Goal: Transaction & Acquisition: Purchase product/service

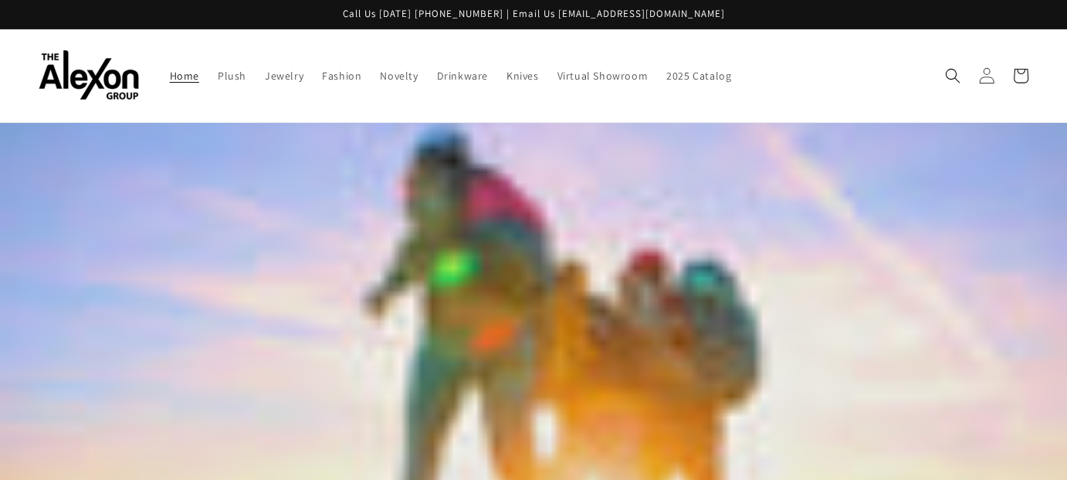
click at [978, 83] on icon at bounding box center [986, 75] width 16 height 16
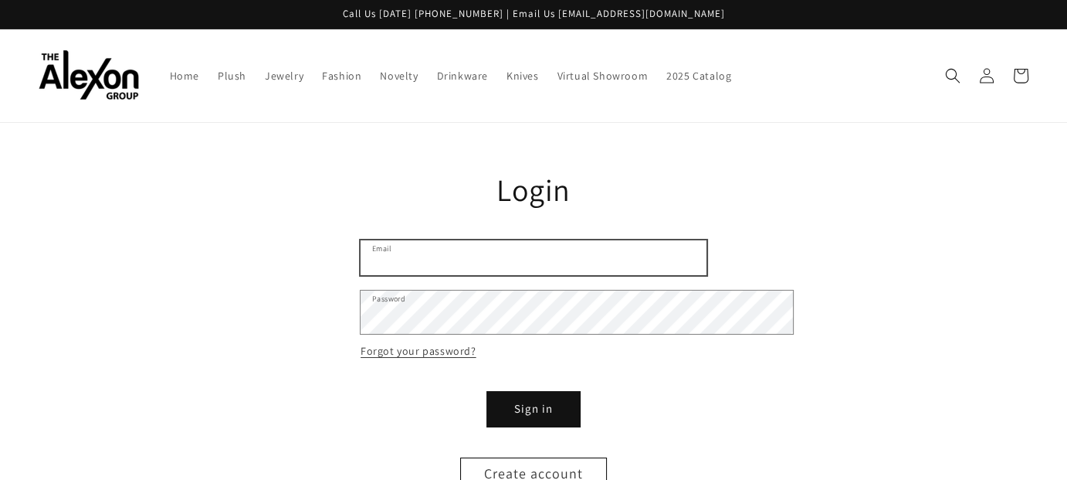
type input "**********"
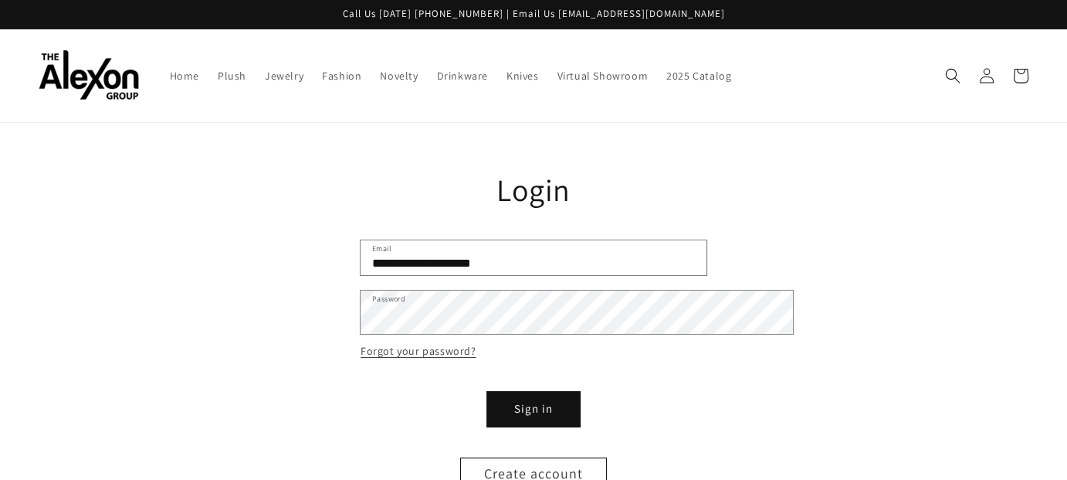
click at [568, 447] on form "**********" at bounding box center [534, 366] width 346 height 252
click at [548, 426] on button "Sign in" at bounding box center [533, 409] width 93 height 35
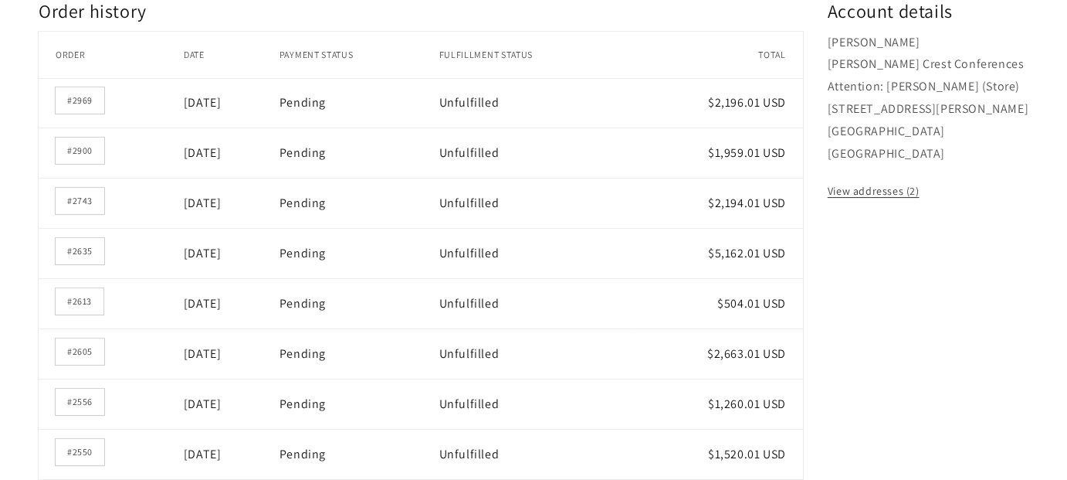
scroll to position [309, 0]
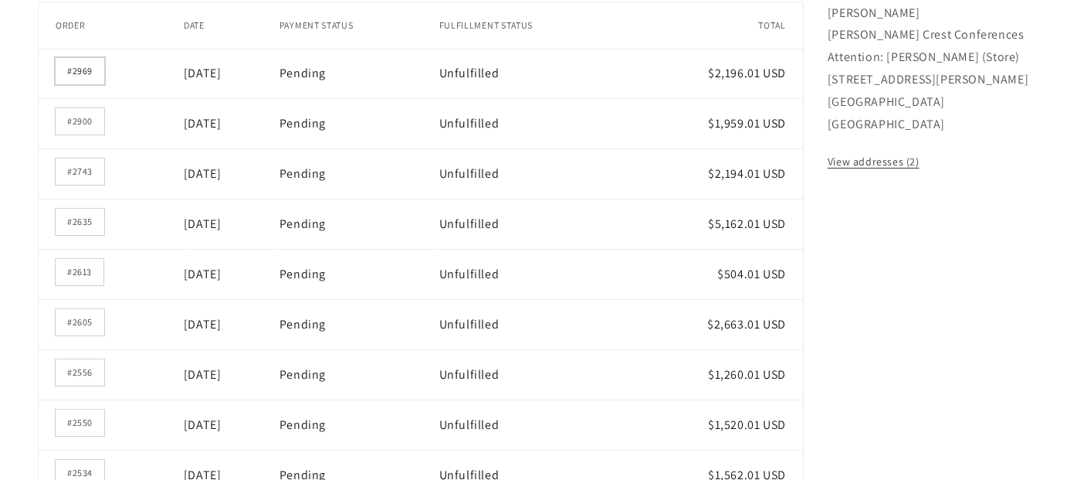
click at [104, 84] on link "#2969" at bounding box center [80, 71] width 49 height 26
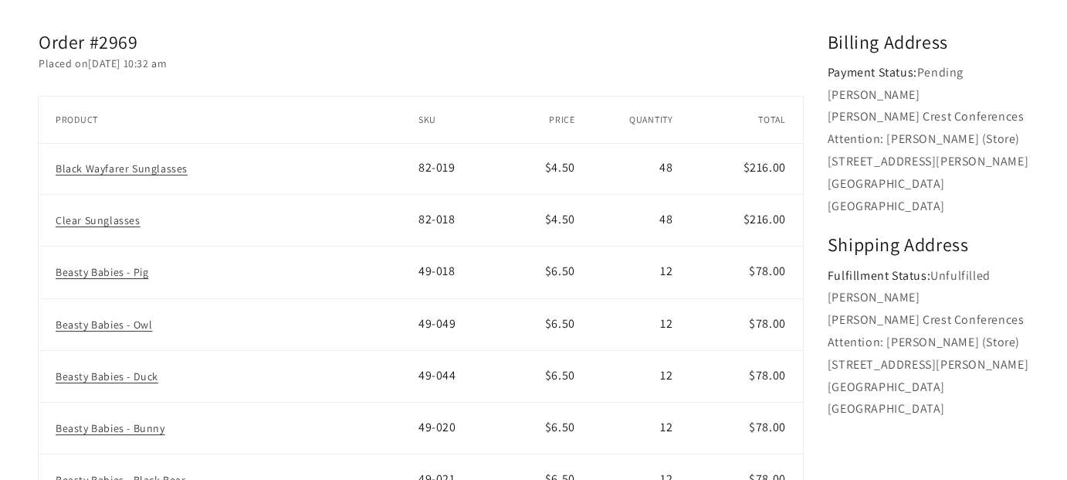
scroll to position [309, 0]
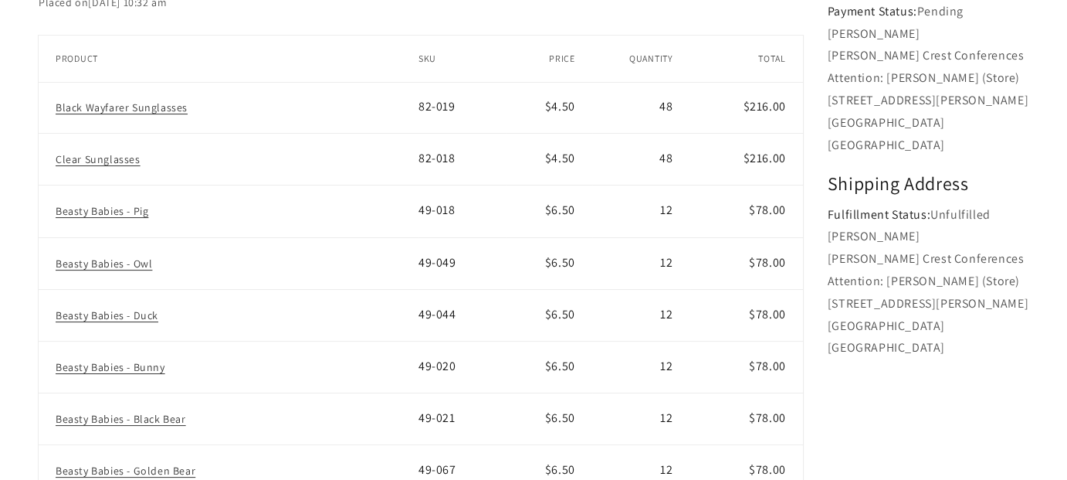
drag, startPoint x: 605, startPoint y: 180, endPoint x: 628, endPoint y: 179, distance: 22.4
click at [628, 134] on td "48" at bounding box center [641, 108] width 98 height 52
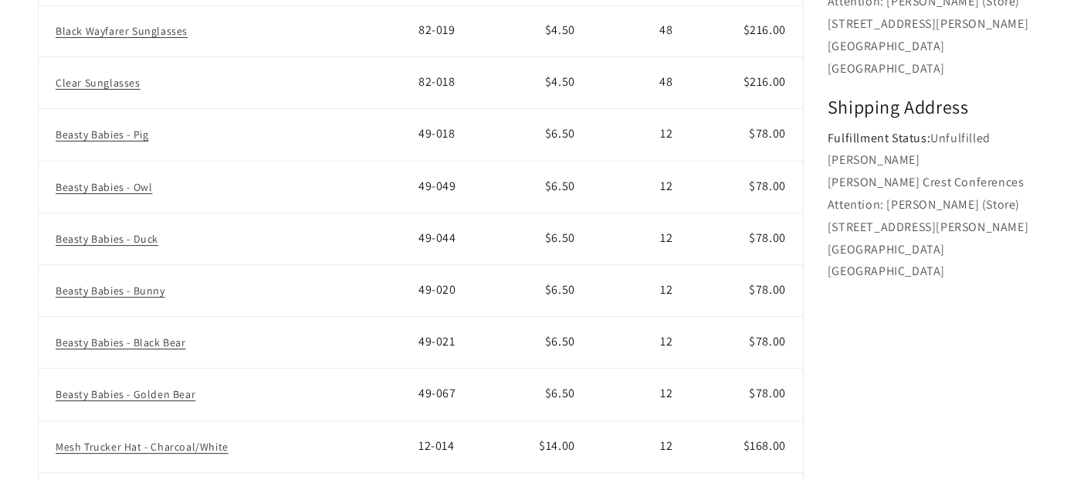
scroll to position [386, 0]
click at [592, 108] on td "48" at bounding box center [641, 82] width 98 height 52
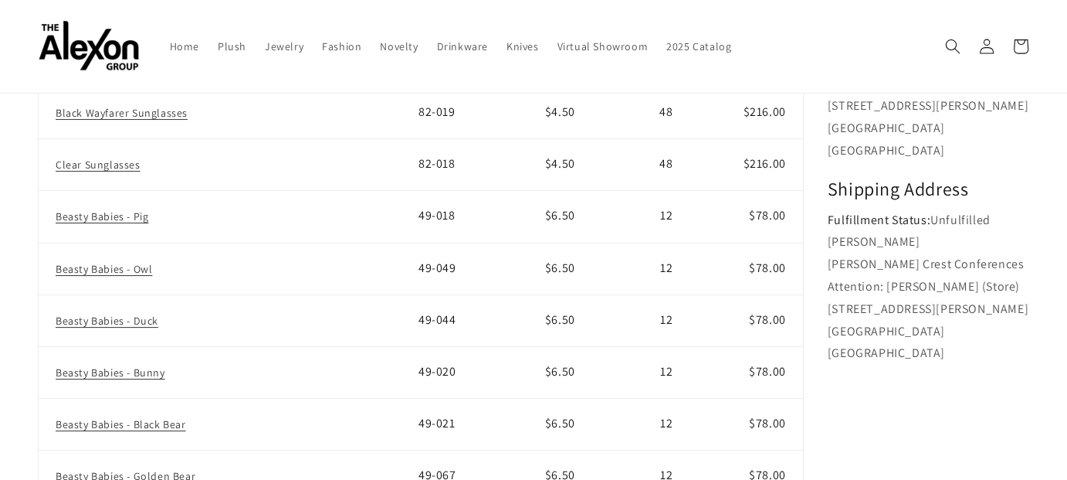
scroll to position [232, 0]
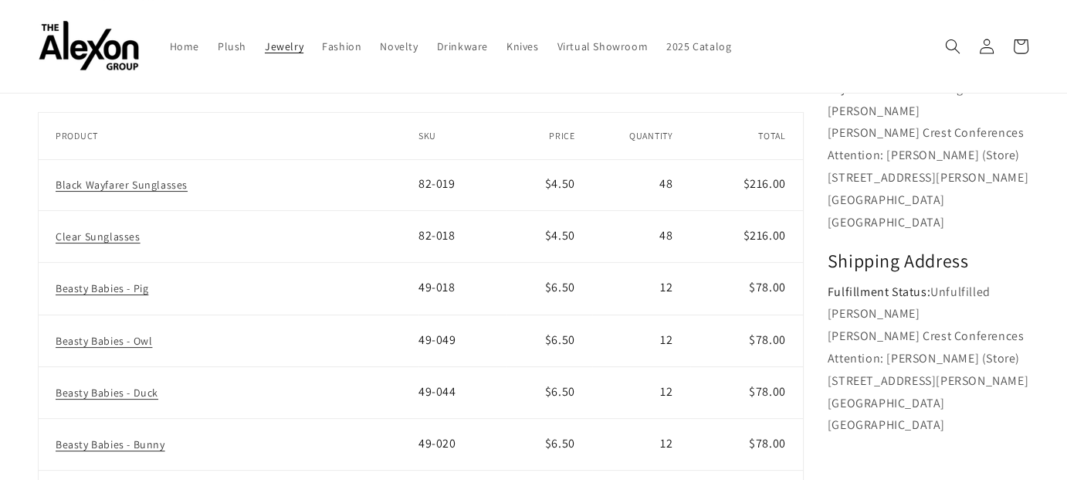
click at [303, 48] on span "Jewelry" at bounding box center [284, 46] width 39 height 14
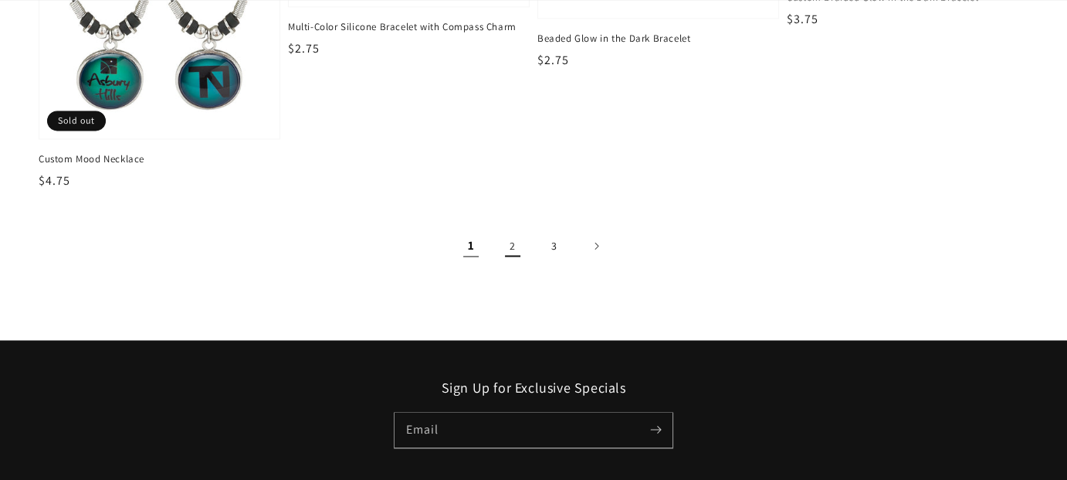
scroll to position [2394, 0]
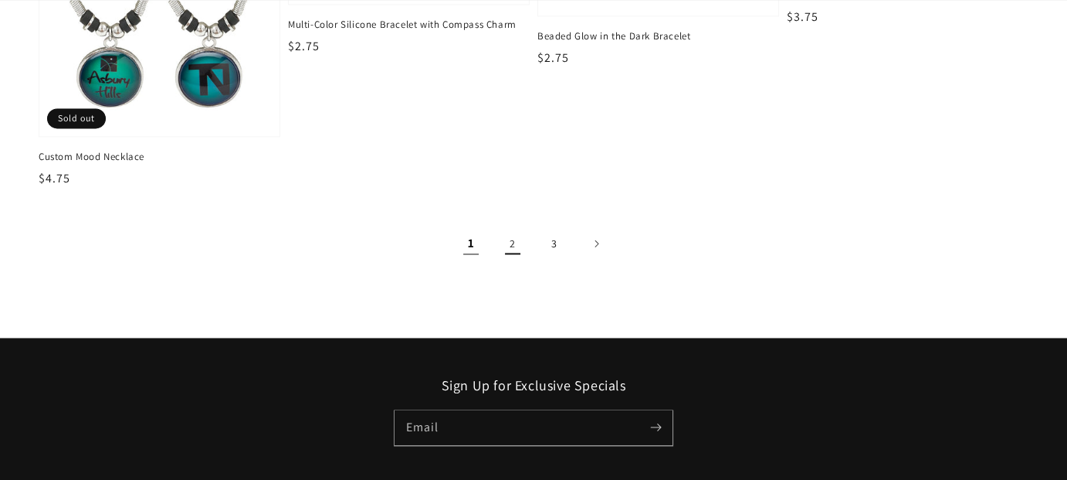
click at [516, 260] on link "2" at bounding box center [513, 243] width 34 height 34
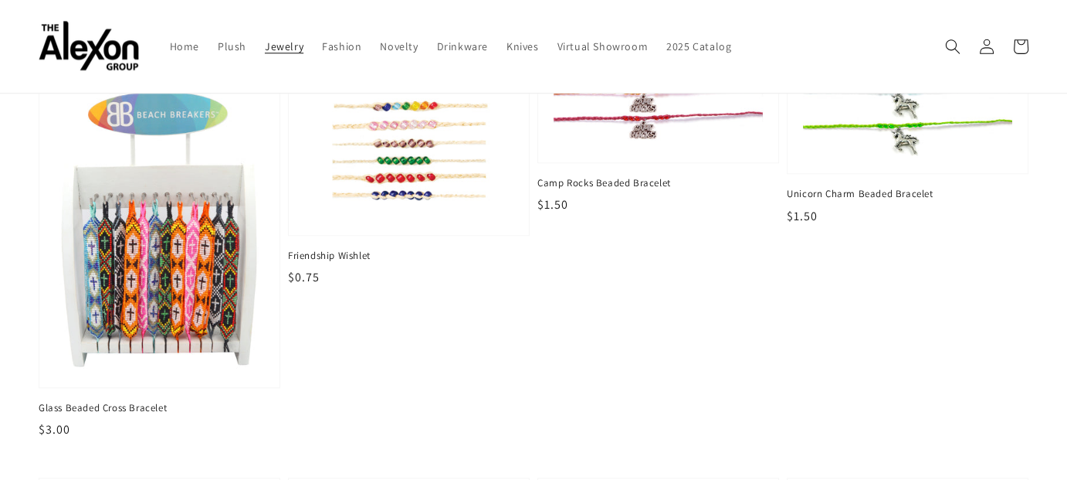
scroll to position [1622, 0]
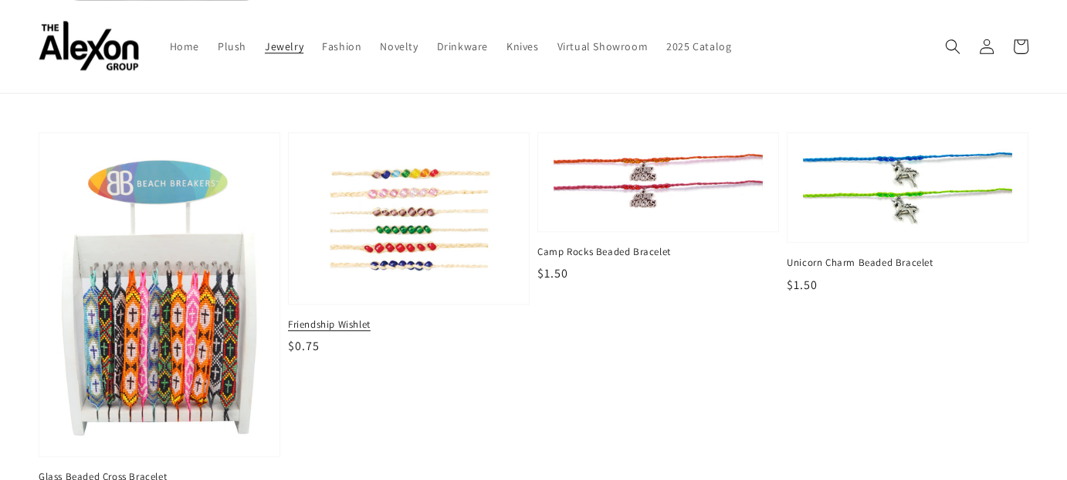
click at [361, 290] on img at bounding box center [408, 218] width 215 height 144
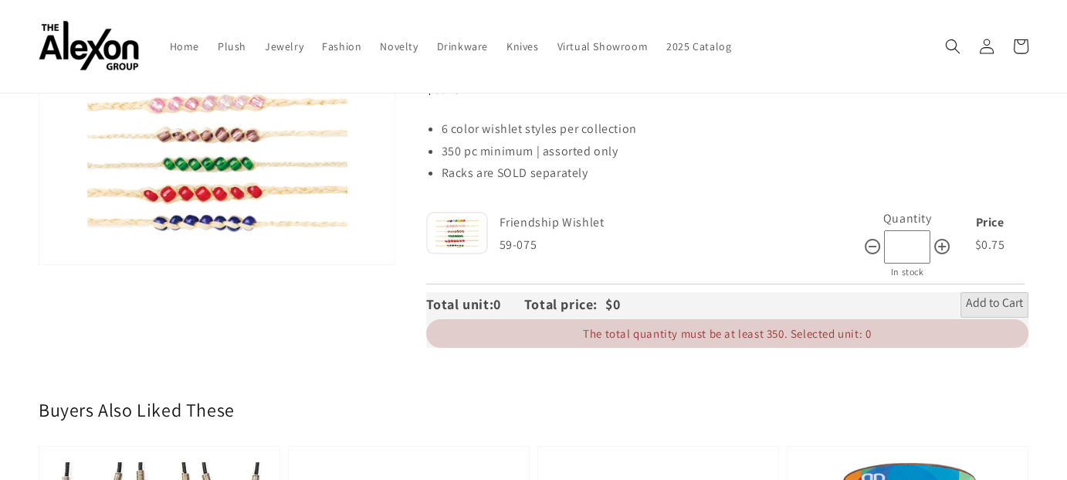
scroll to position [77, 0]
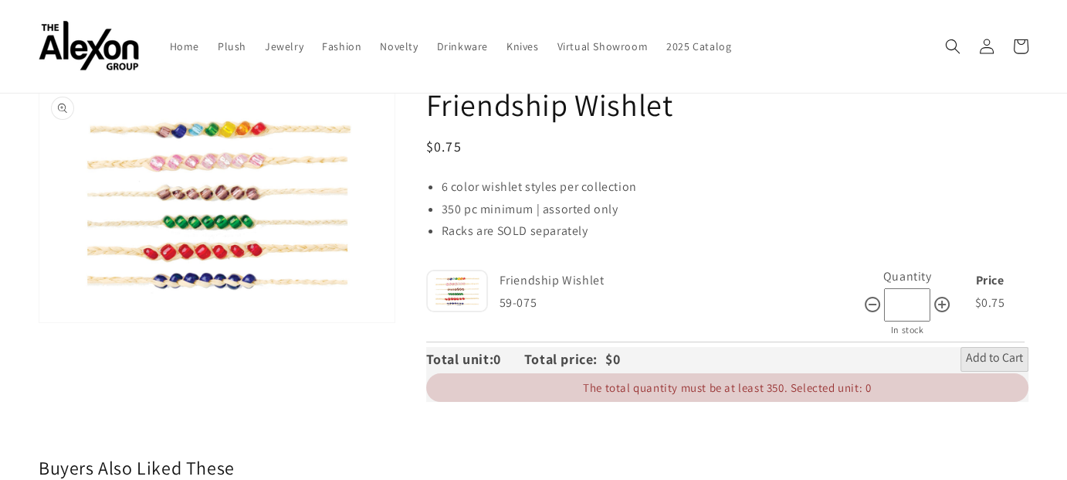
click at [204, 217] on button "Open media 1 in gallery view" at bounding box center [216, 204] width 355 height 238
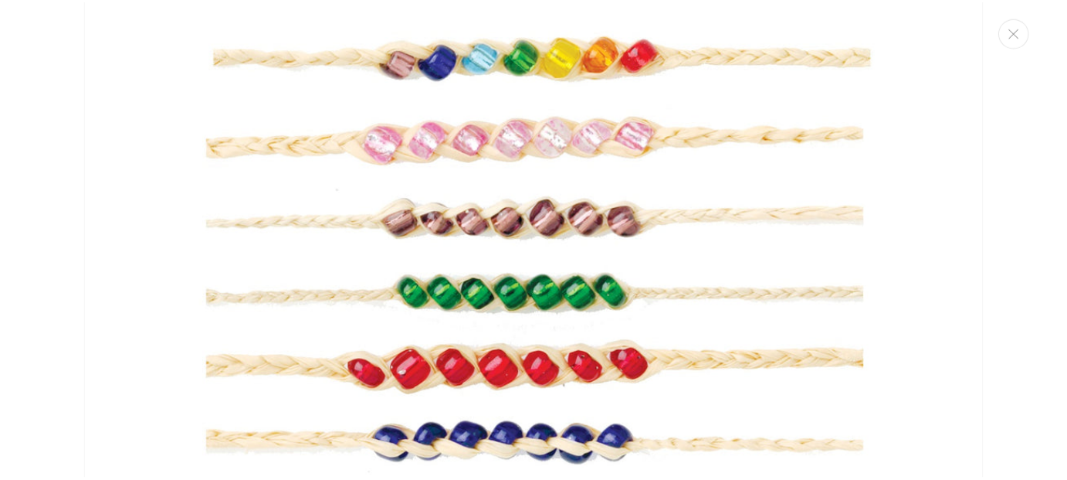
scroll to position [0, 0]
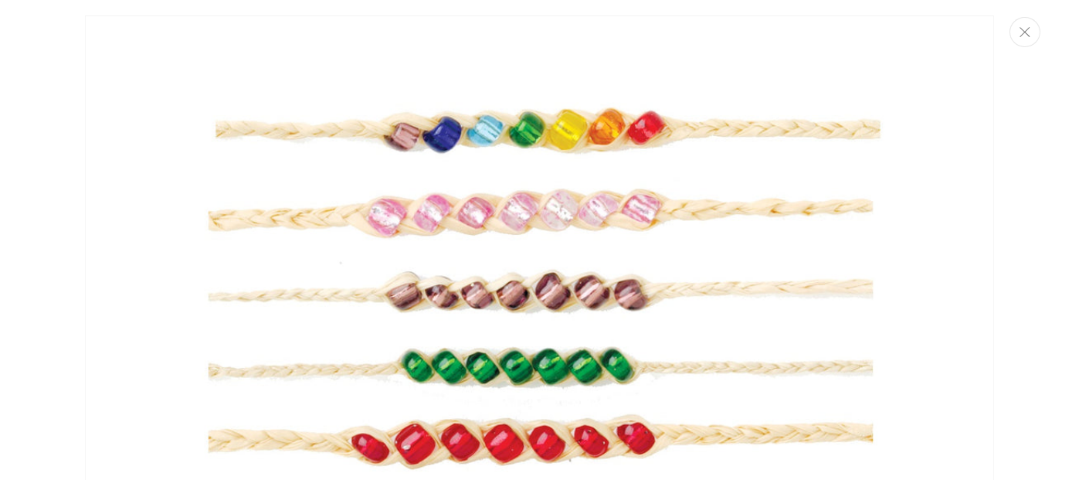
click at [1019, 37] on icon "Close" at bounding box center [1024, 32] width 11 height 10
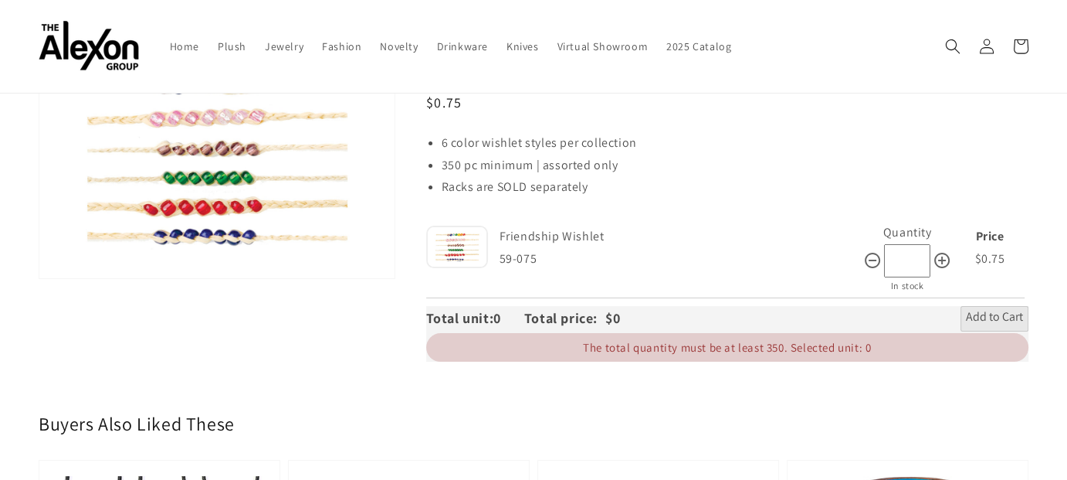
scroll to position [154, 0]
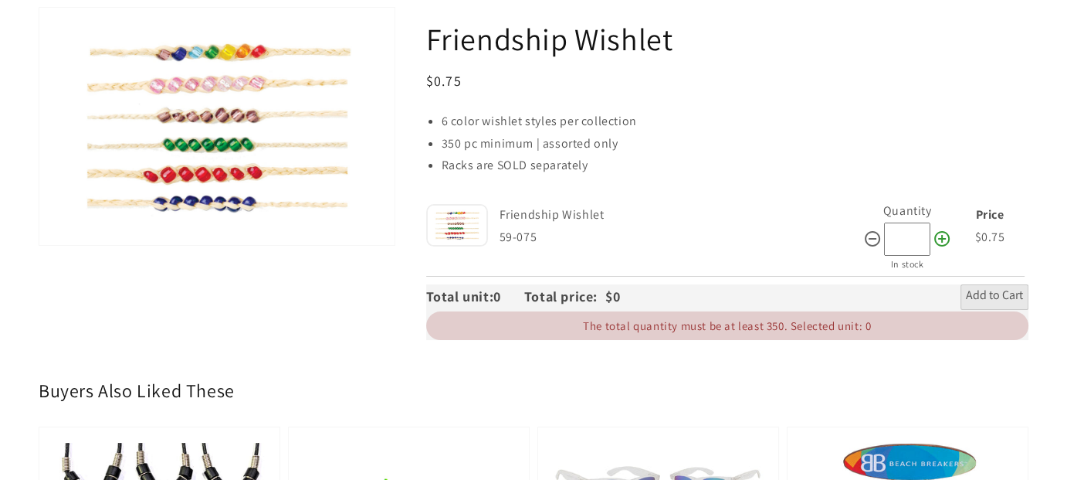
click at [934, 248] on icon at bounding box center [942, 238] width 19 height 19
type input "***"
click at [1010, 306] on span "Add to Cart" at bounding box center [994, 296] width 57 height 19
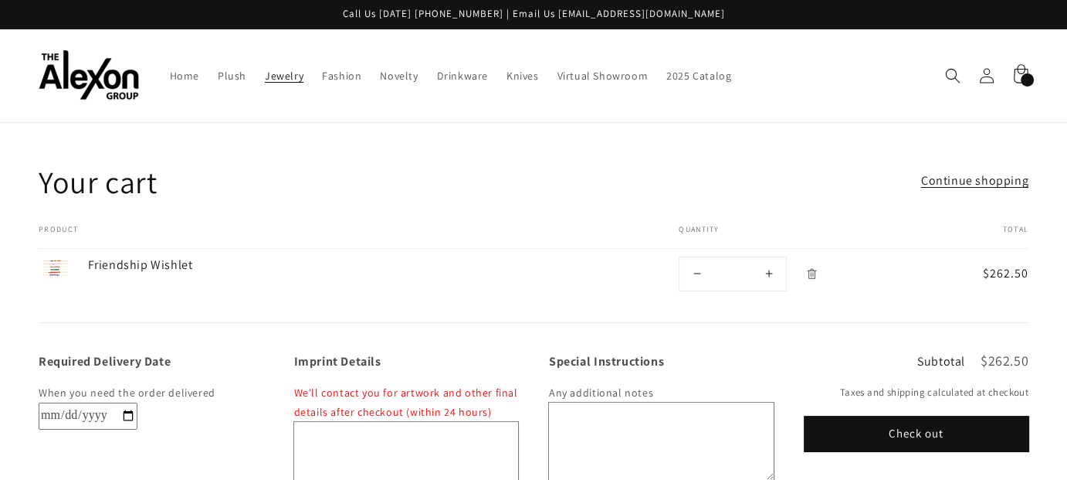
click at [300, 92] on link "Jewelry" at bounding box center [284, 75] width 57 height 32
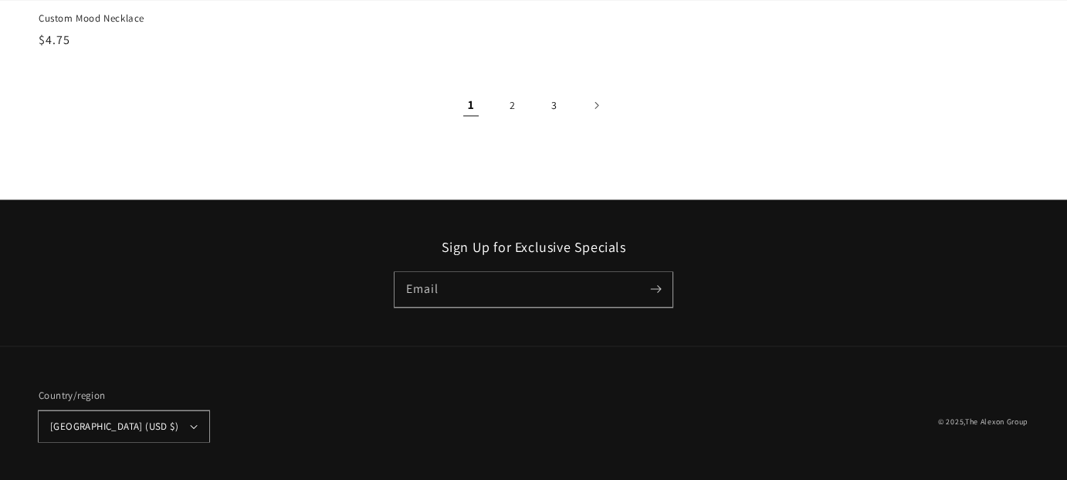
scroll to position [2626, 0]
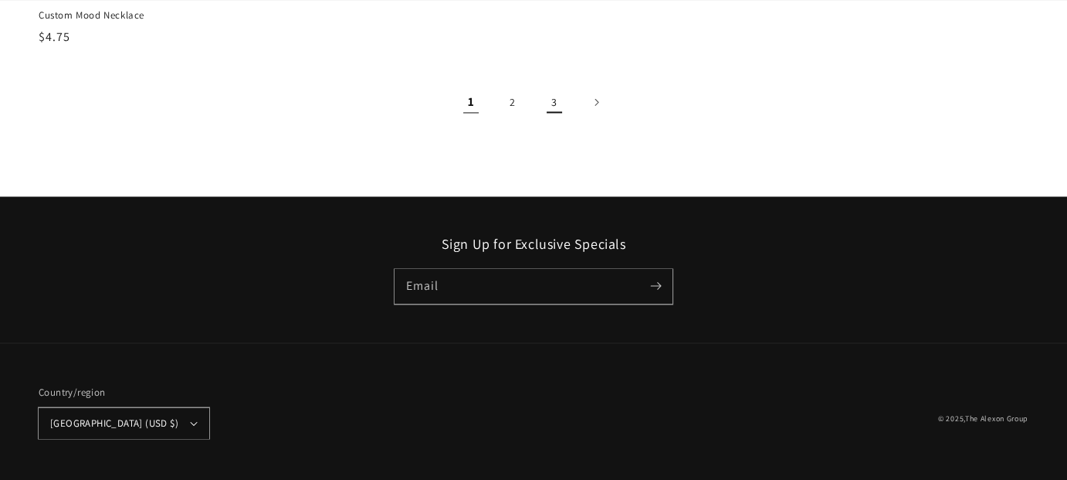
click at [558, 95] on link "3" at bounding box center [554, 102] width 34 height 34
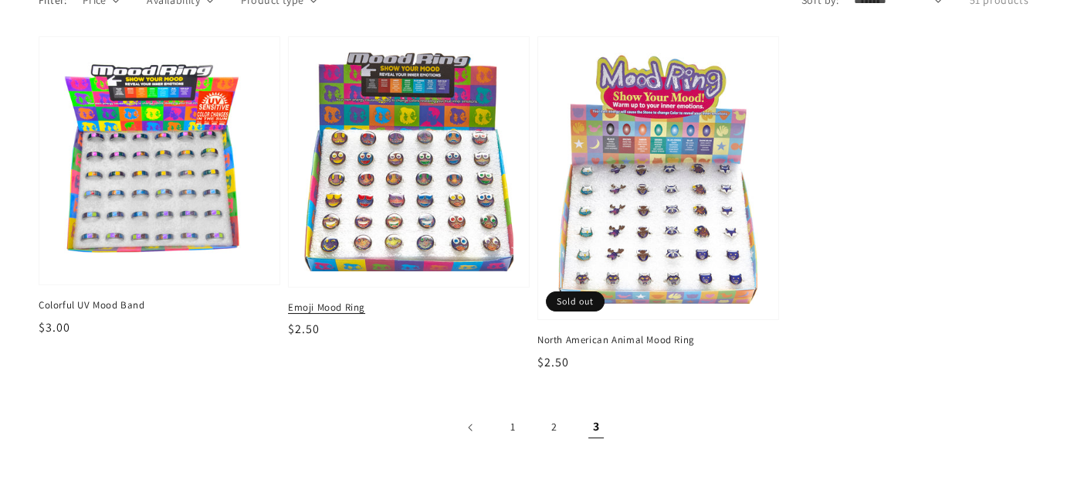
scroll to position [154, 0]
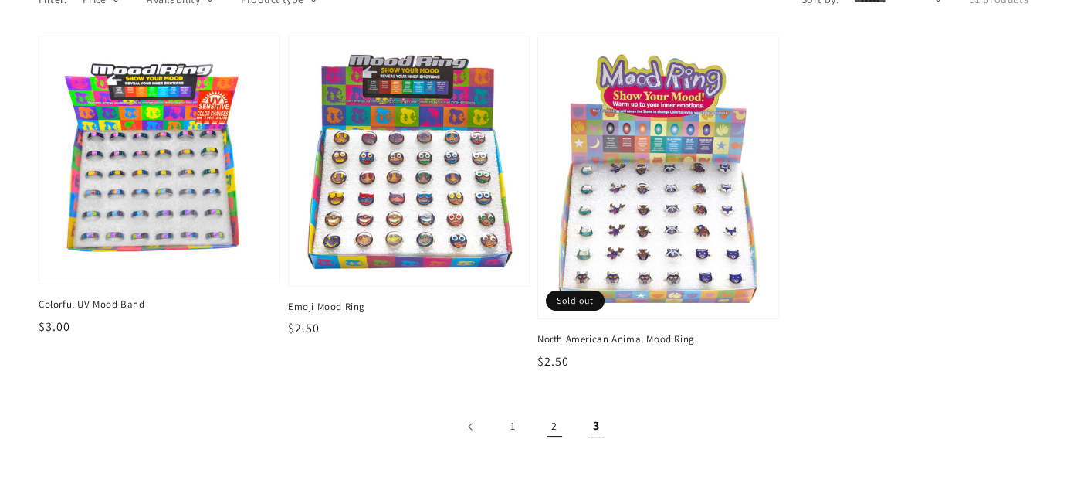
click at [556, 443] on link "2" at bounding box center [554, 426] width 34 height 34
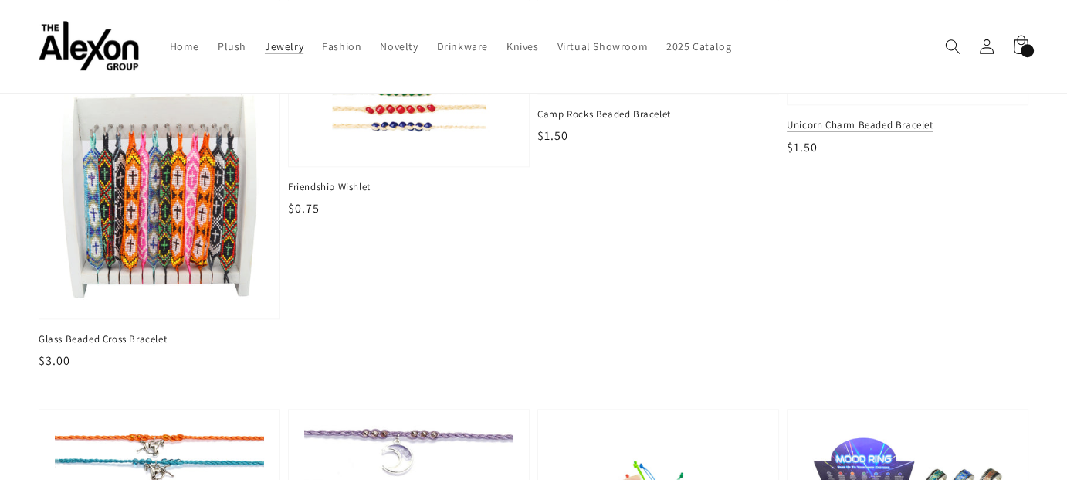
scroll to position [1699, 0]
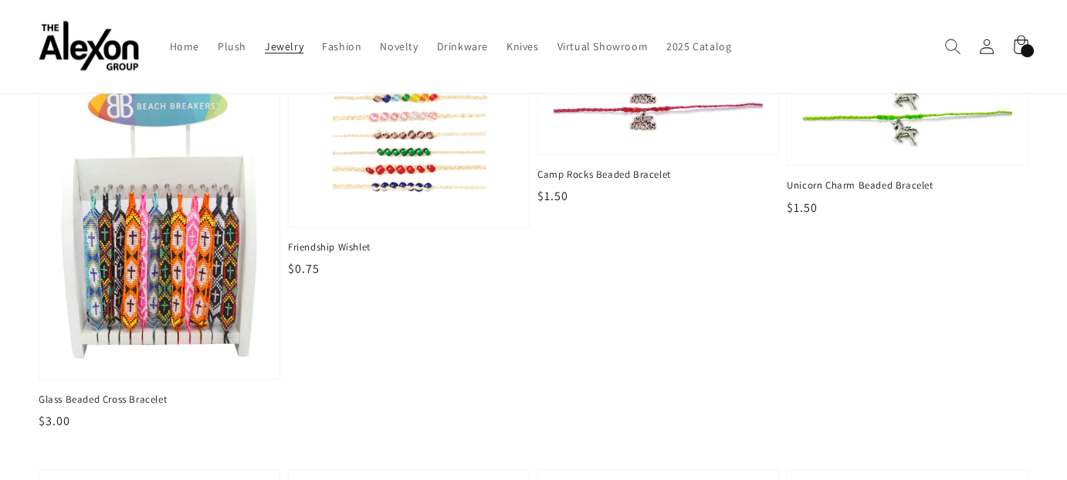
click at [936, 37] on span "Search" at bounding box center [953, 46] width 34 height 34
click at [945, 45] on use "Search" at bounding box center [952, 46] width 15 height 15
click at [944, 42] on icon "Search" at bounding box center [952, 46] width 16 height 16
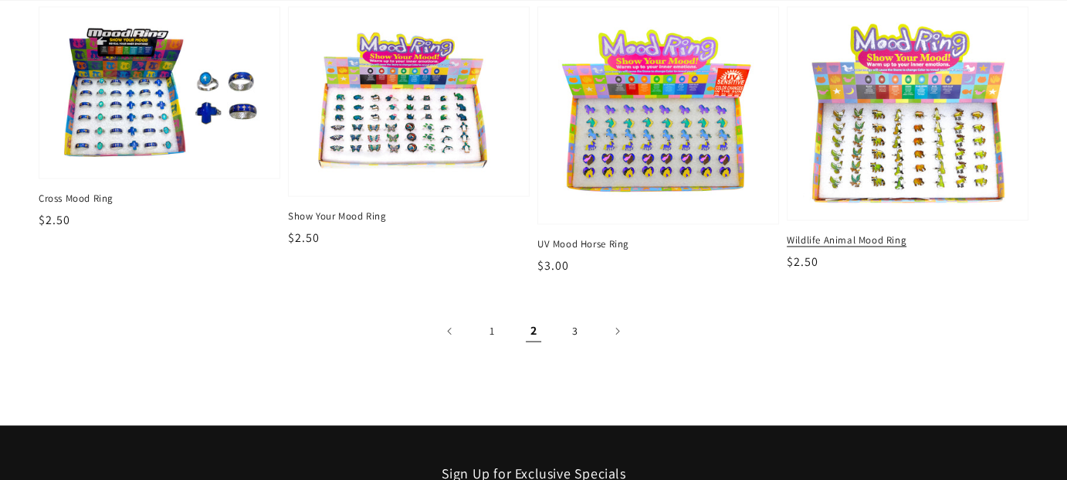
scroll to position [2548, 0]
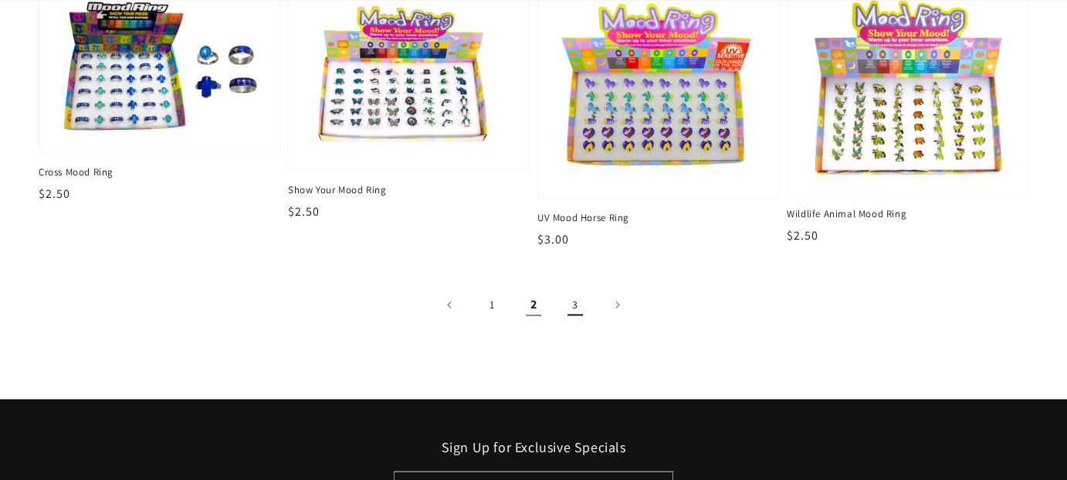
click at [591, 321] on link "3" at bounding box center [575, 304] width 34 height 34
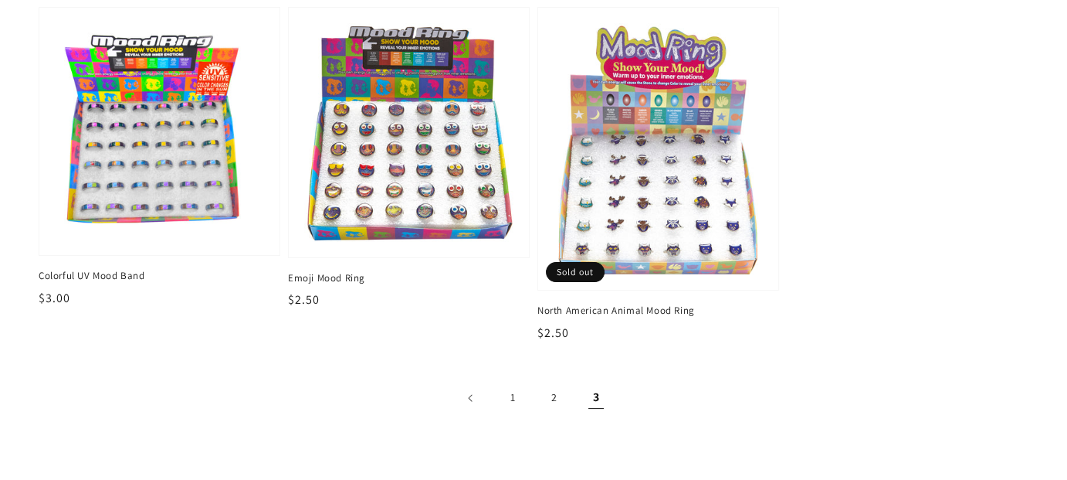
scroll to position [232, 0]
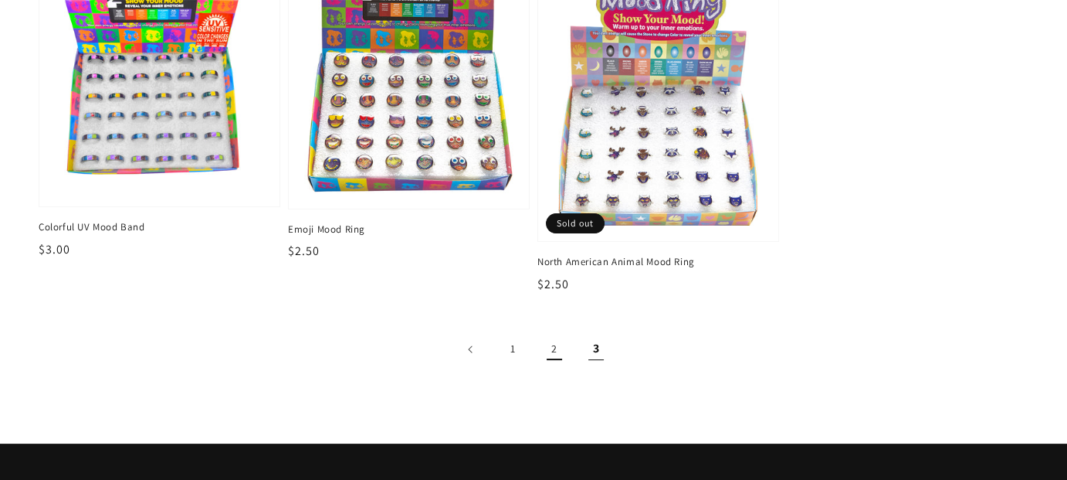
click at [557, 366] on link "2" at bounding box center [554, 349] width 34 height 34
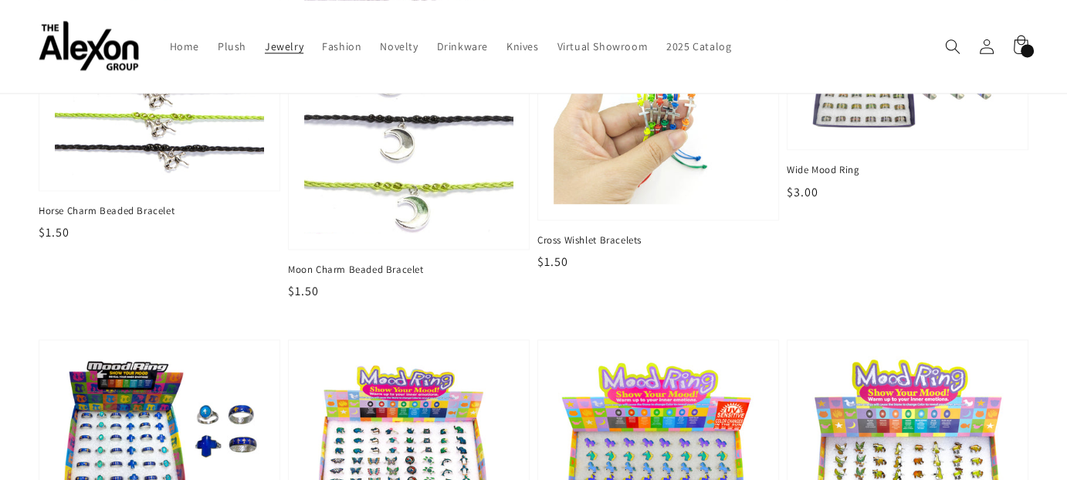
scroll to position [2085, 0]
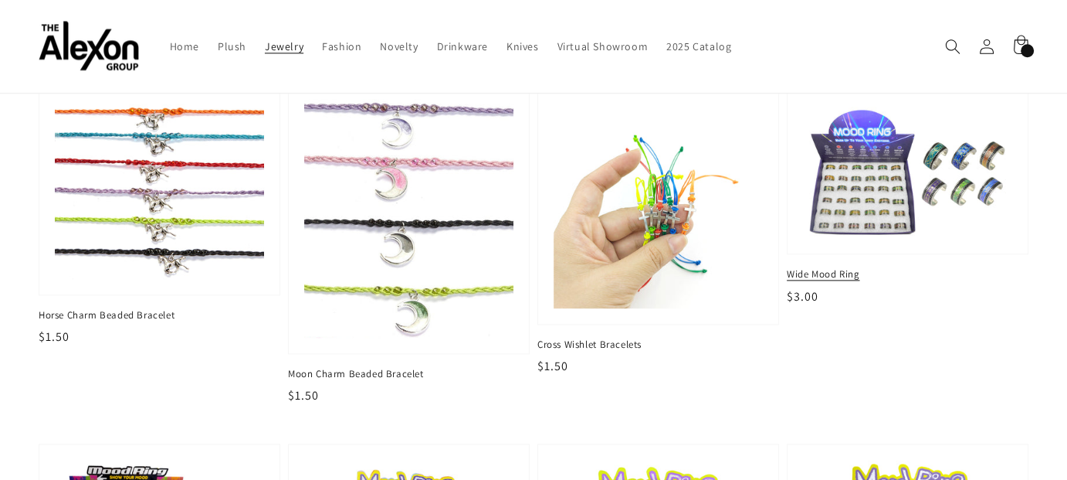
click at [955, 220] on img at bounding box center [907, 169] width 215 height 144
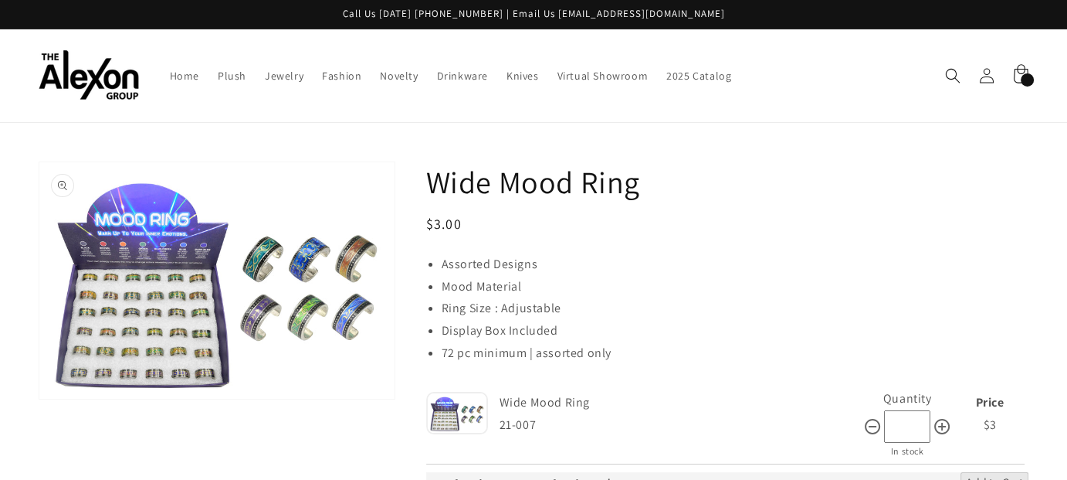
click at [266, 309] on button "Open media 1 in gallery view" at bounding box center [216, 280] width 355 height 236
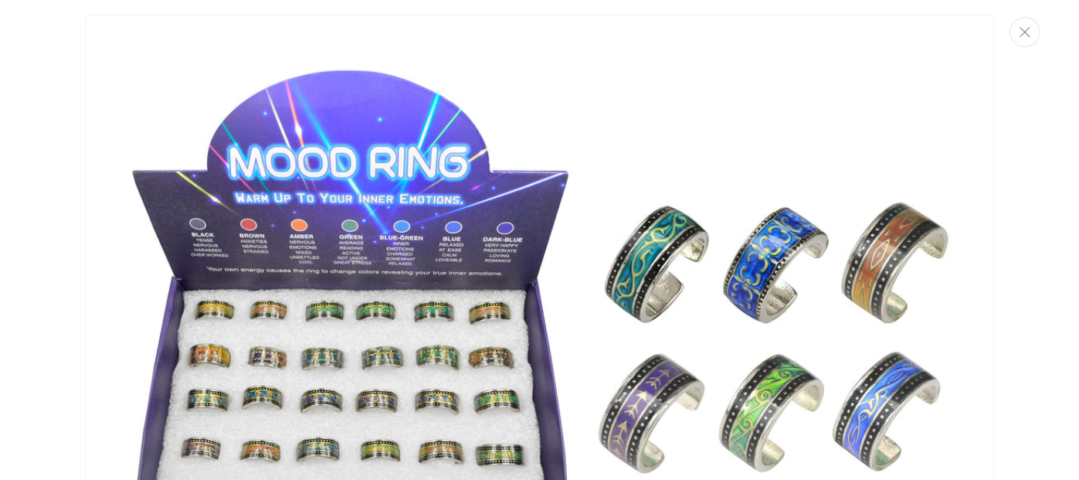
click at [1024, 47] on button "Close" at bounding box center [1024, 32] width 31 height 30
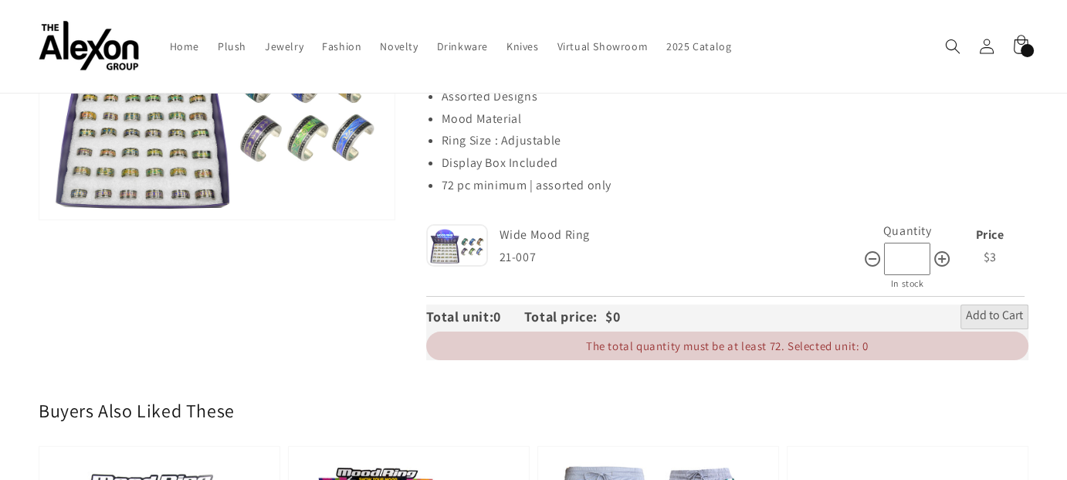
scroll to position [154, 0]
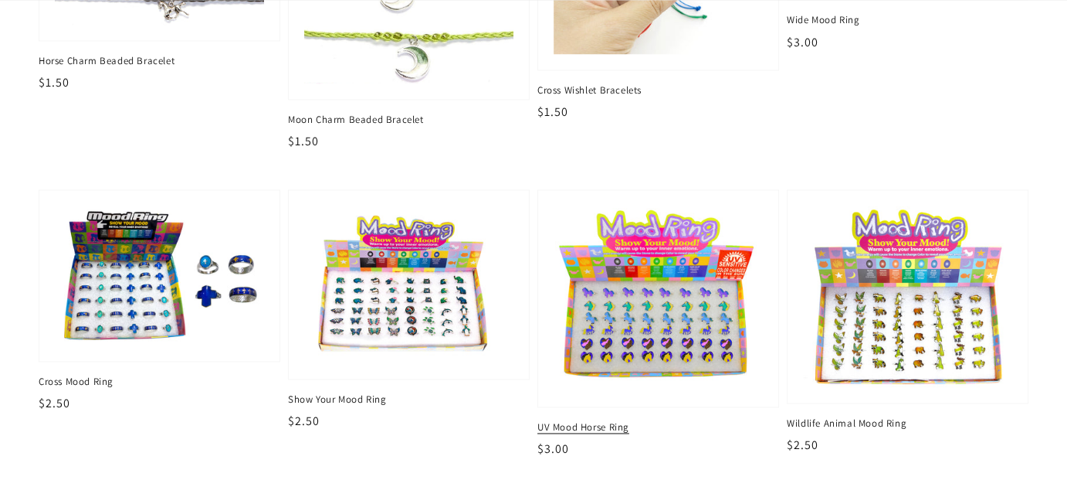
scroll to position [2531, 0]
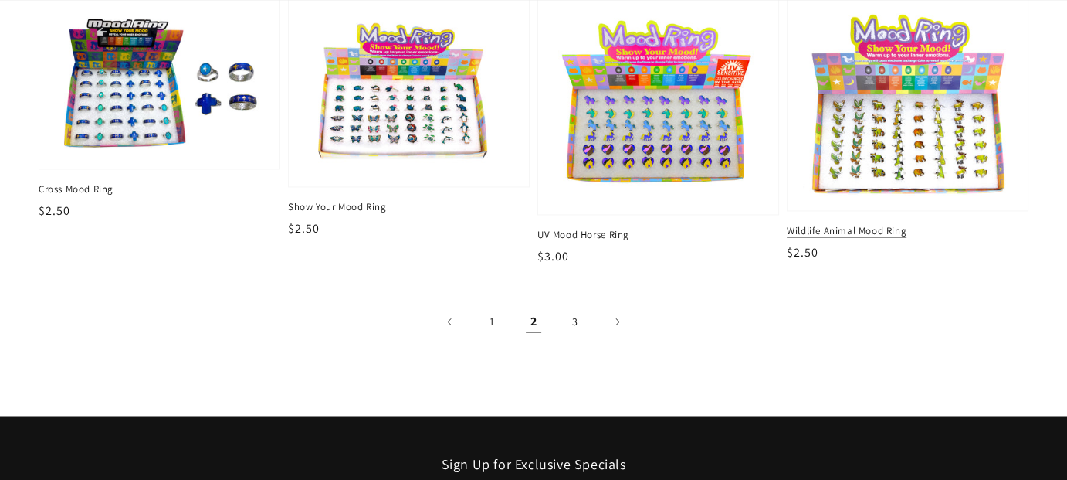
click at [835, 238] on span "Wildlife Animal Mood Ring" at bounding box center [908, 231] width 242 height 14
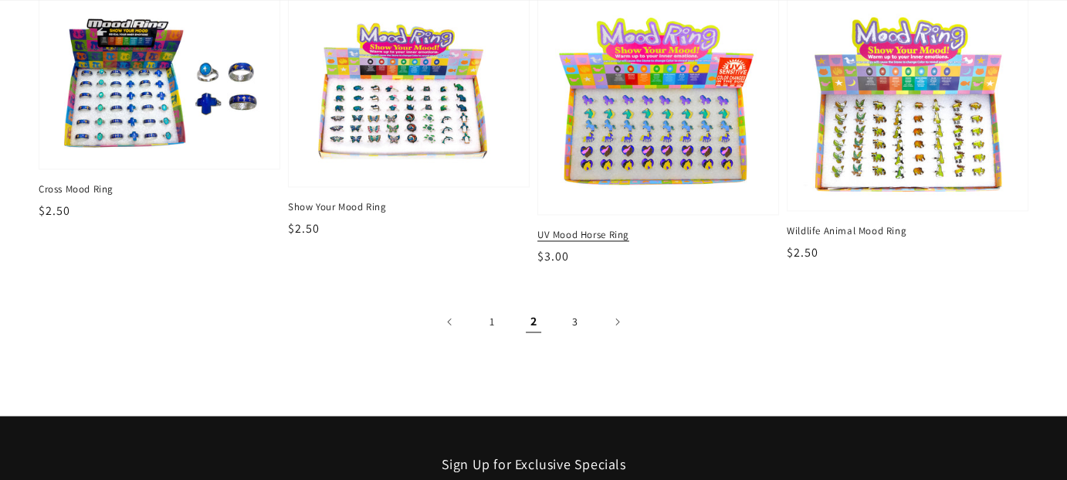
scroll to position [2511, 0]
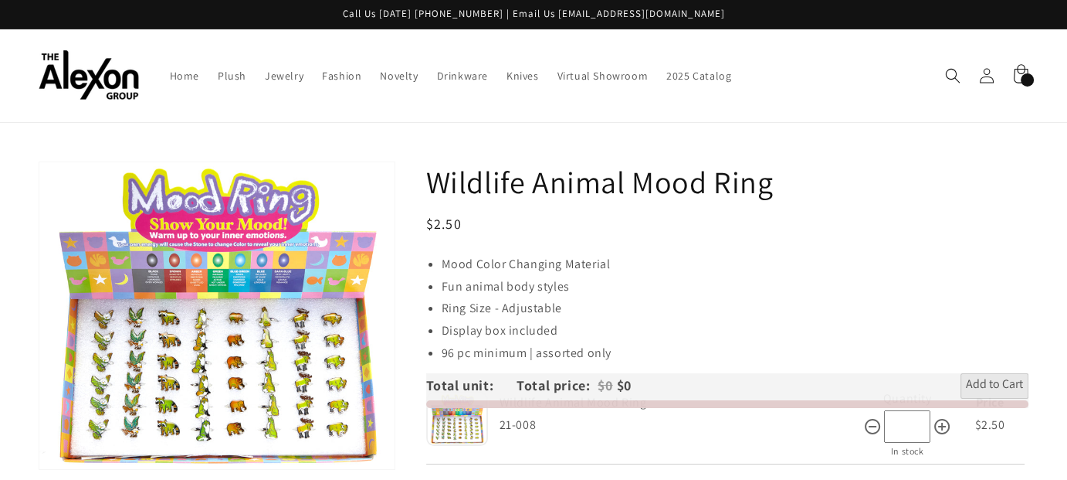
scroll to position [386, 0]
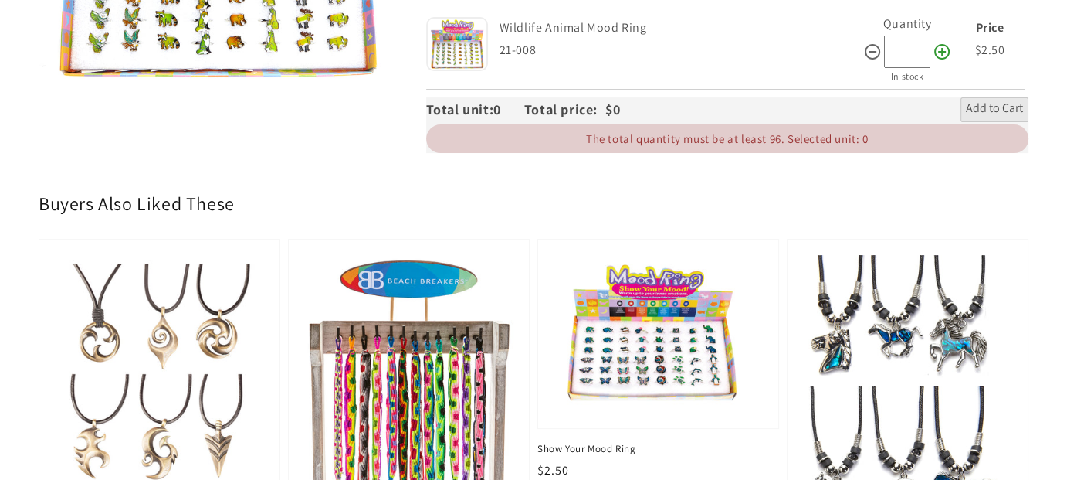
click at [933, 61] on icon at bounding box center [942, 51] width 19 height 19
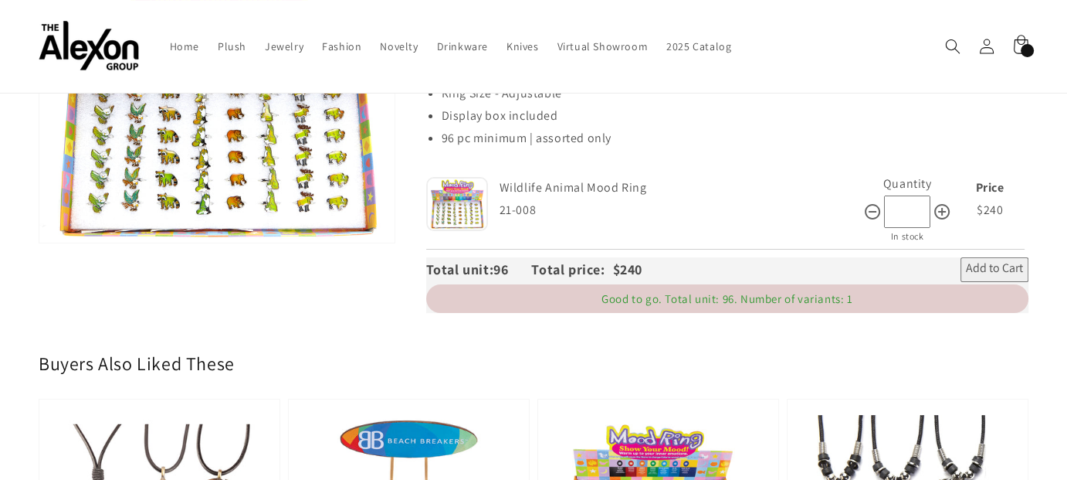
scroll to position [154, 0]
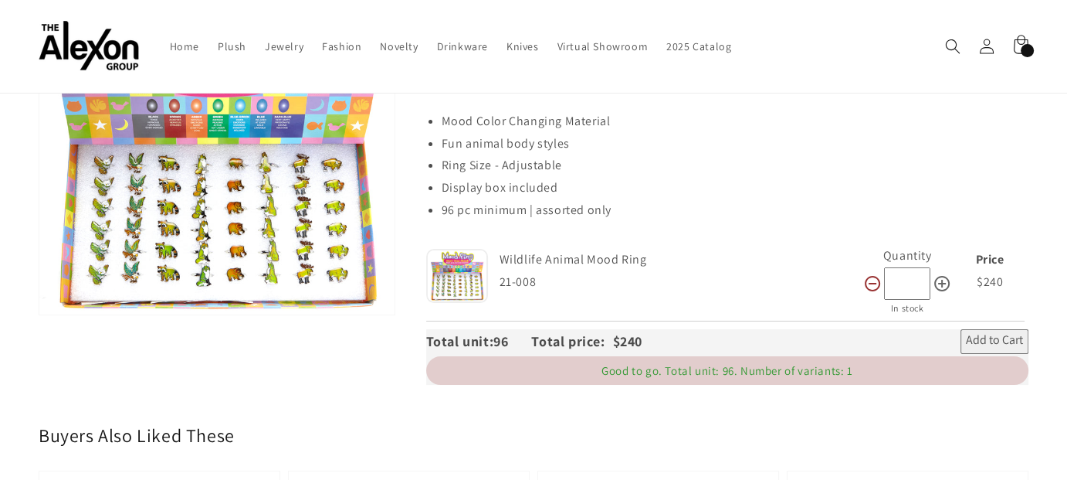
click at [863, 293] on icon at bounding box center [872, 283] width 19 height 19
type input "*"
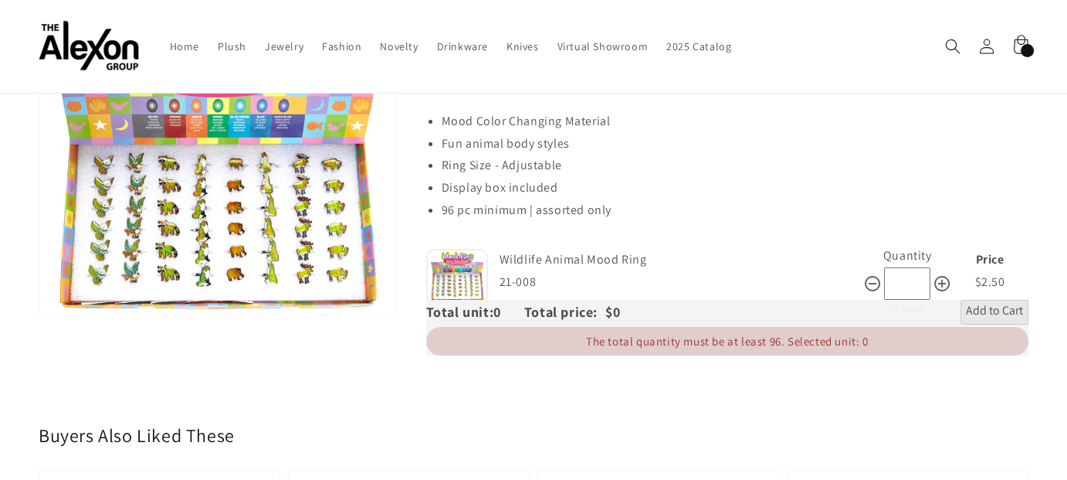
scroll to position [0, 0]
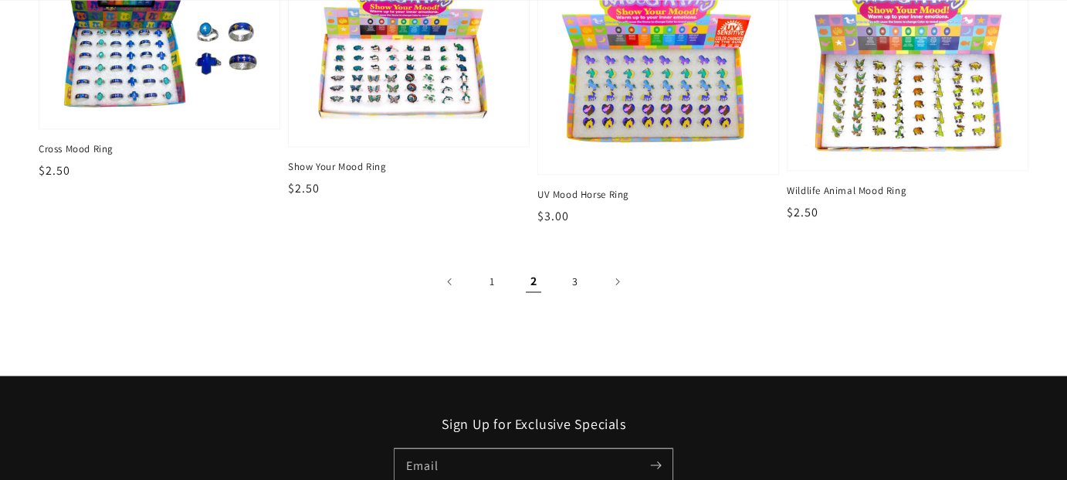
scroll to position [2589, 0]
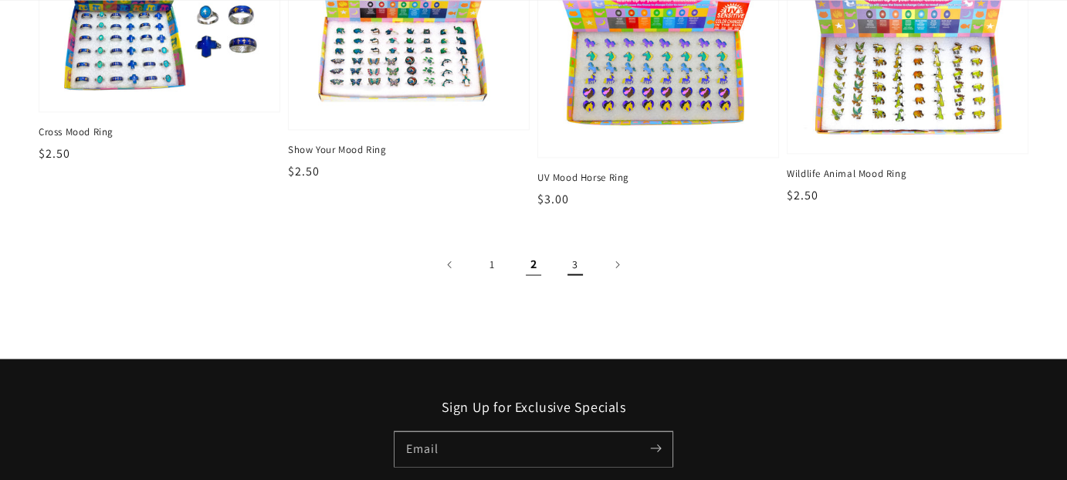
click at [588, 281] on link "3" at bounding box center [575, 264] width 34 height 34
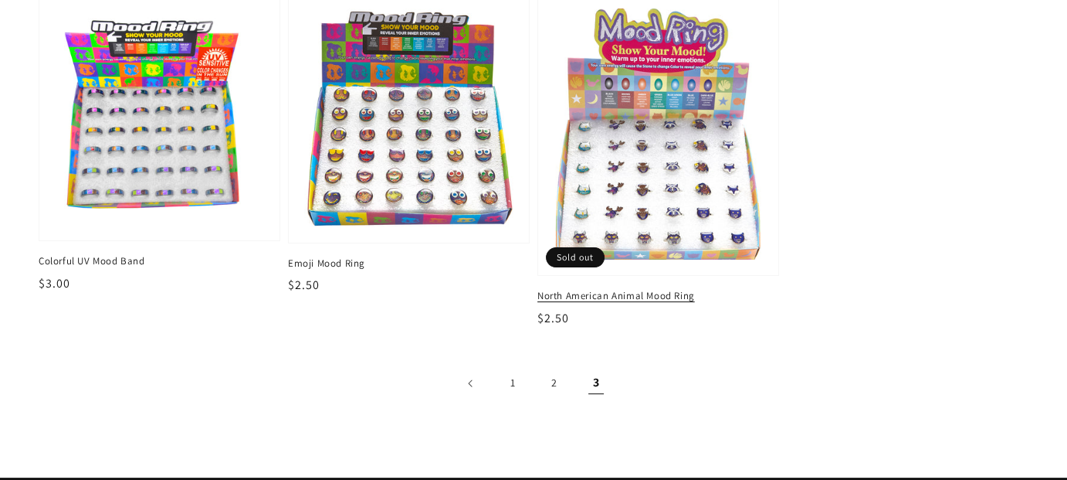
scroll to position [309, 0]
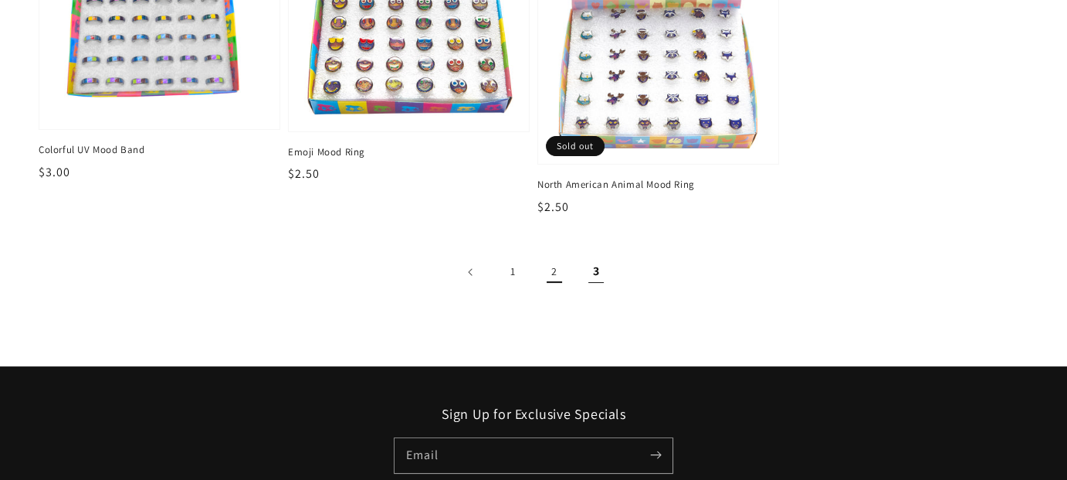
click at [571, 289] on link "2" at bounding box center [554, 272] width 34 height 34
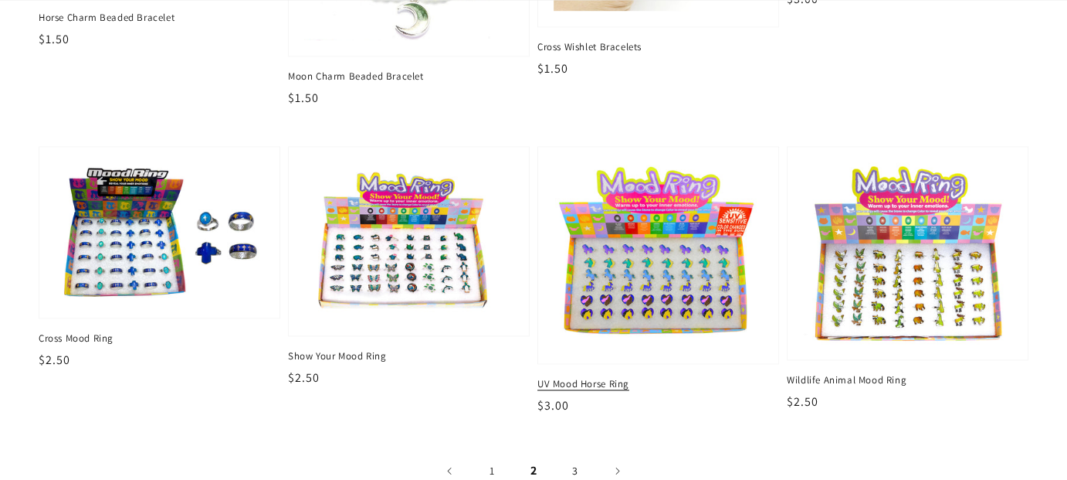
scroll to position [2471, 0]
